Goal: Information Seeking & Learning: Learn about a topic

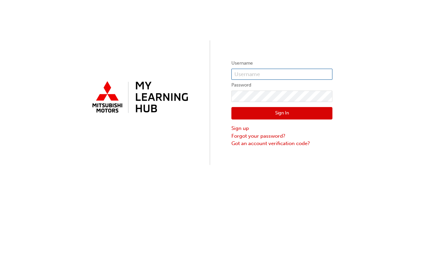
type input "0005672258"
click at [248, 116] on button "Sign In" at bounding box center [281, 113] width 101 height 13
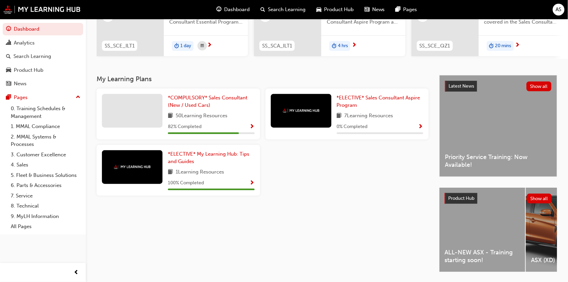
scroll to position [120, 0]
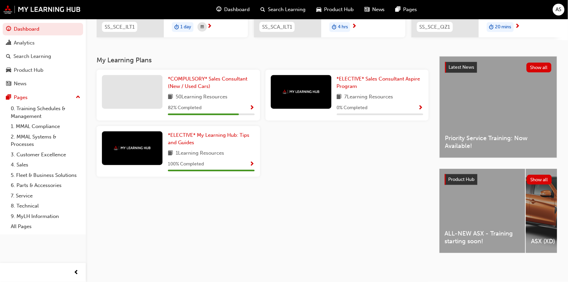
click at [420, 207] on div "ALL-NEW ASX - Training starting soon!" at bounding box center [482, 211] width 86 height 84
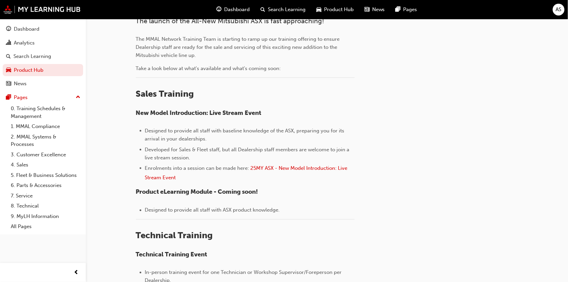
scroll to position [210, 0]
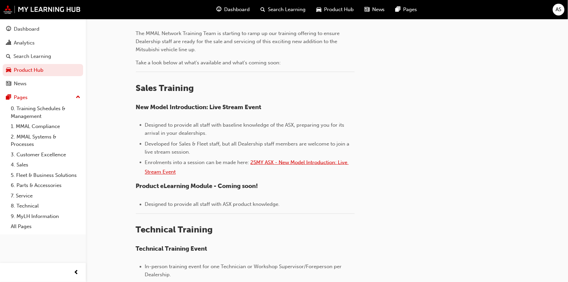
click at [339, 163] on span "25MY ASX - New Model Introduction: Live Stream Event" at bounding box center [247, 167] width 204 height 16
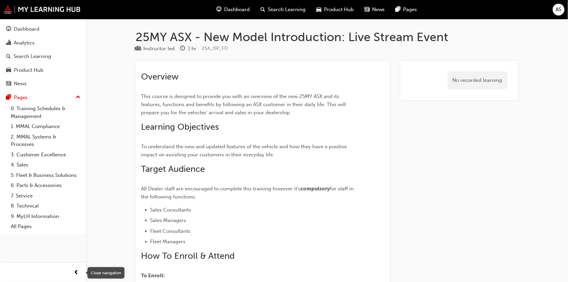
click at [74, 270] on span "prev-icon" at bounding box center [76, 272] width 5 height 8
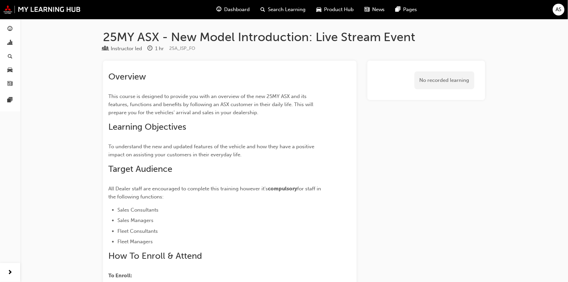
click at [25, 15] on div "Dashboard Search Learning Product Hub News Pages AS" at bounding box center [284, 9] width 568 height 19
click at [25, 12] on img at bounding box center [41, 9] width 77 height 9
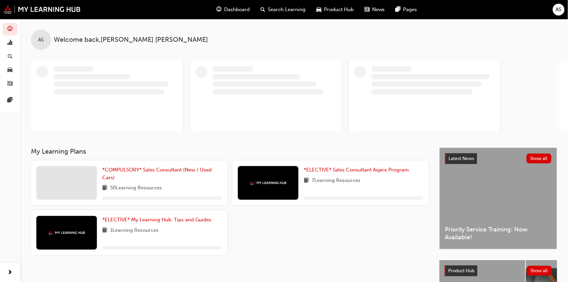
click at [468, 272] on span "Product Hub" at bounding box center [461, 270] width 26 height 6
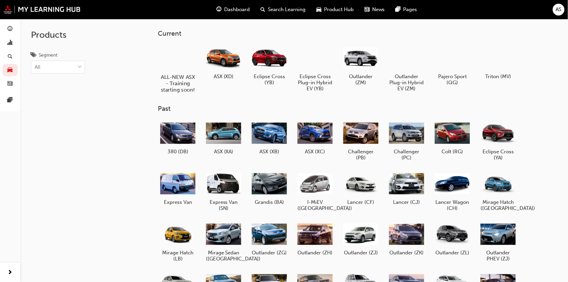
click at [179, 57] on div at bounding box center [177, 57] width 37 height 27
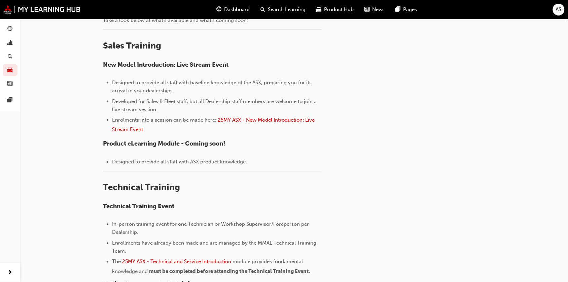
scroll to position [143, 0]
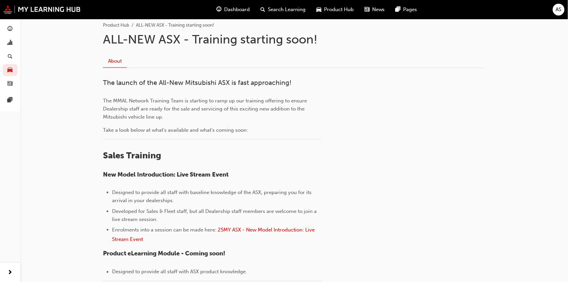
click at [340, 2] on div "Dashboard Search Learning Product Hub News Pages" at bounding box center [316, 9] width 217 height 19
click at [340, 5] on div "Product Hub" at bounding box center [335, 10] width 48 height 14
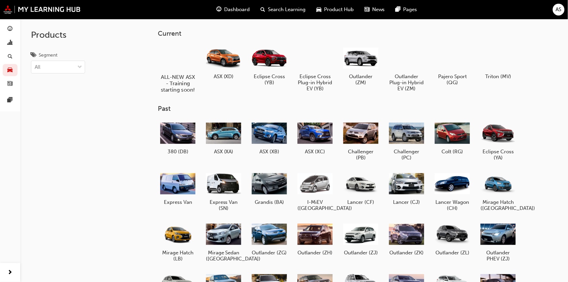
click at [175, 71] on div "ALL-NEW ASX - Training starting soon!" at bounding box center [177, 68] width 43 height 54
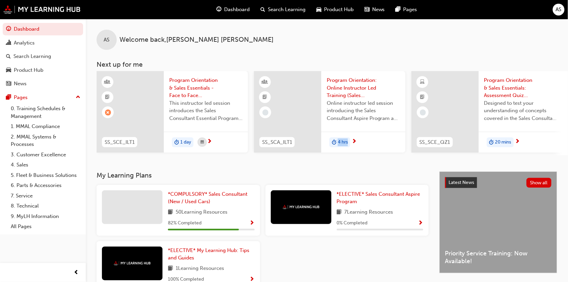
drag, startPoint x: 325, startPoint y: 158, endPoint x: 382, endPoint y: 158, distance: 56.5
click at [382, 158] on div "AS Welcome back , [PERSON_NAME] Next up for me SS_SCE_ILT1 Program Orientation …" at bounding box center [327, 95] width 482 height 152
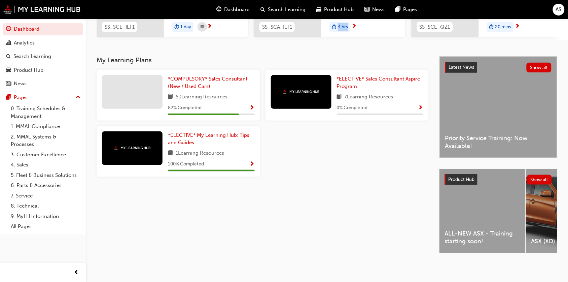
scroll to position [120, 0]
